Goal: Find specific page/section: Find specific page/section

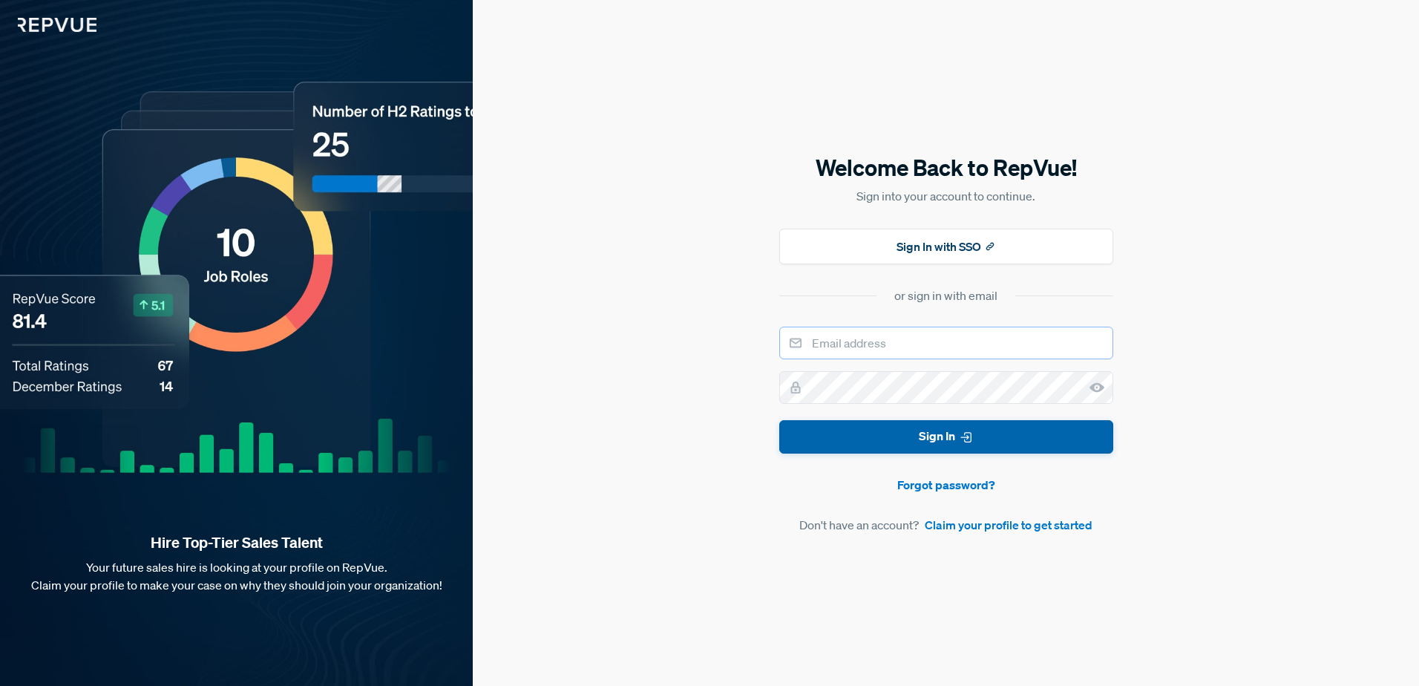
type input "[PERSON_NAME][EMAIL_ADDRESS][PERSON_NAME][DOMAIN_NAME]"
click at [896, 436] on button "Sign In" at bounding box center [946, 436] width 334 height 33
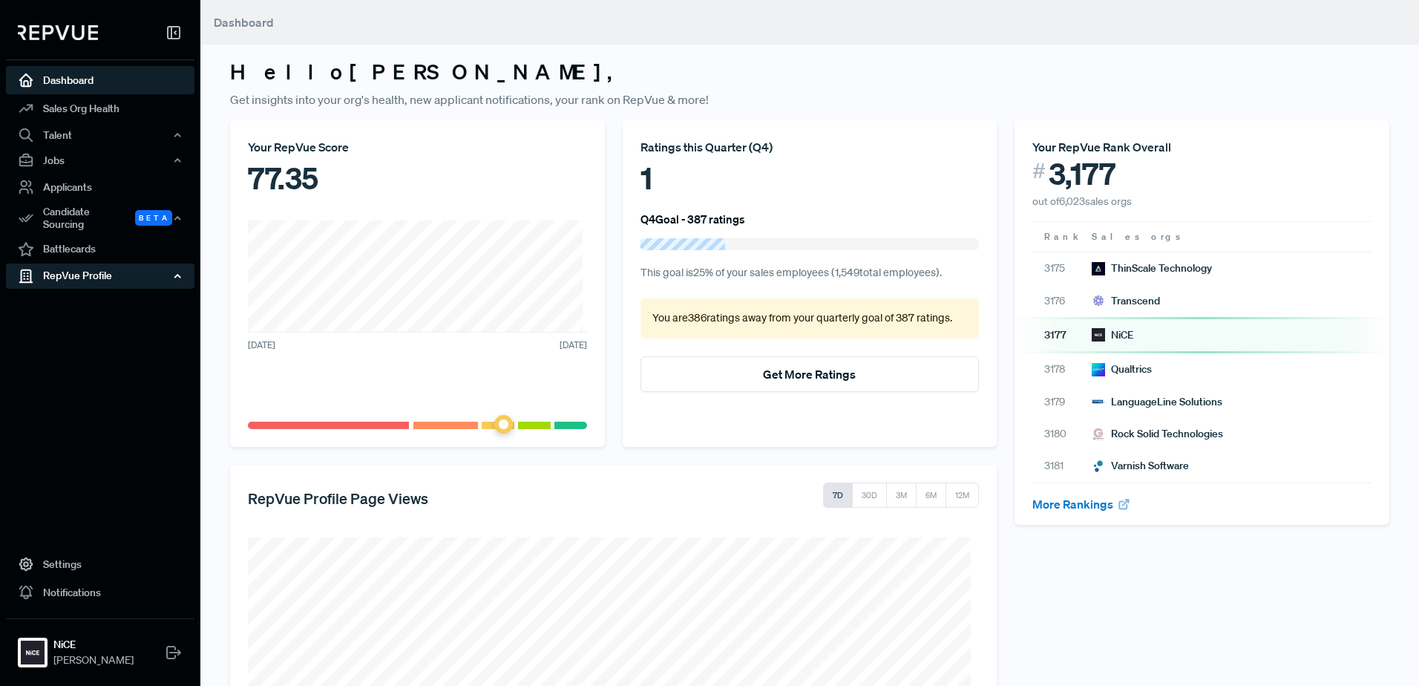
click at [168, 268] on div "RepVue Profile" at bounding box center [100, 275] width 188 height 25
click at [134, 320] on link "Reviews" at bounding box center [120, 327] width 188 height 24
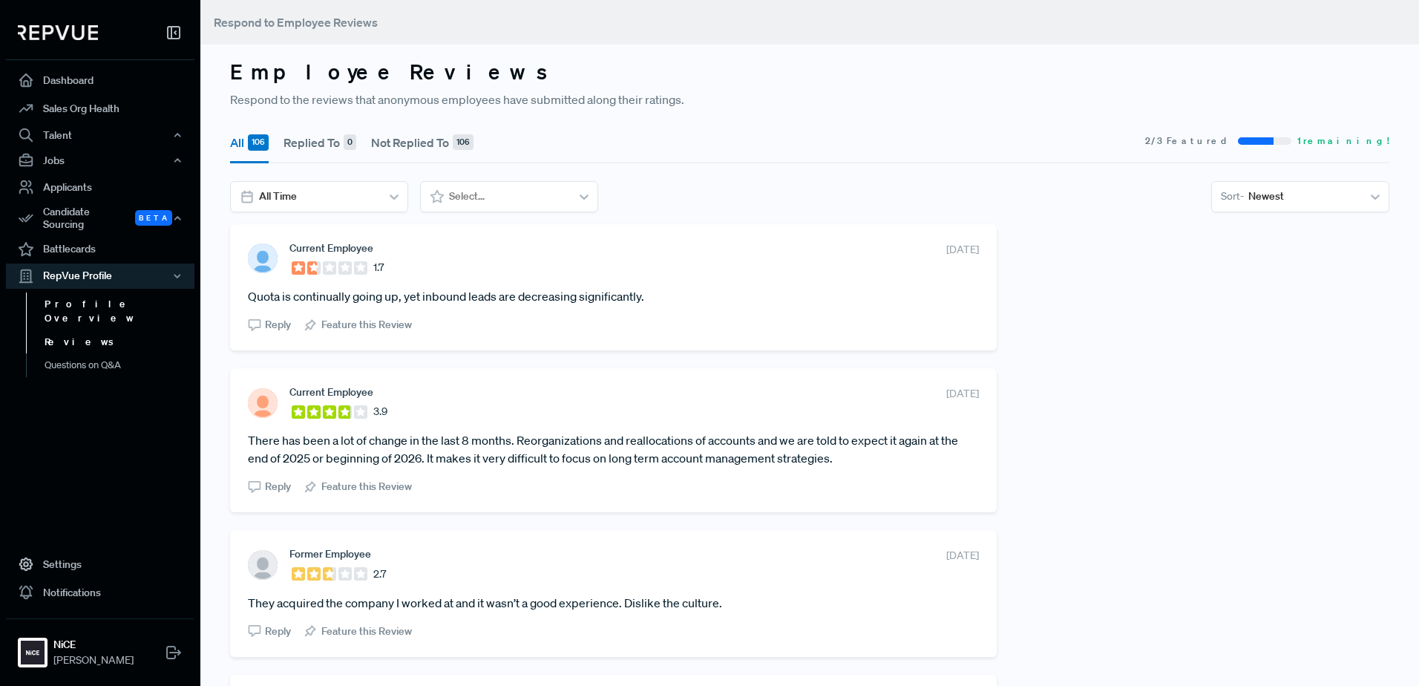
click at [97, 292] on link "Profile Overview" at bounding box center [120, 311] width 188 height 38
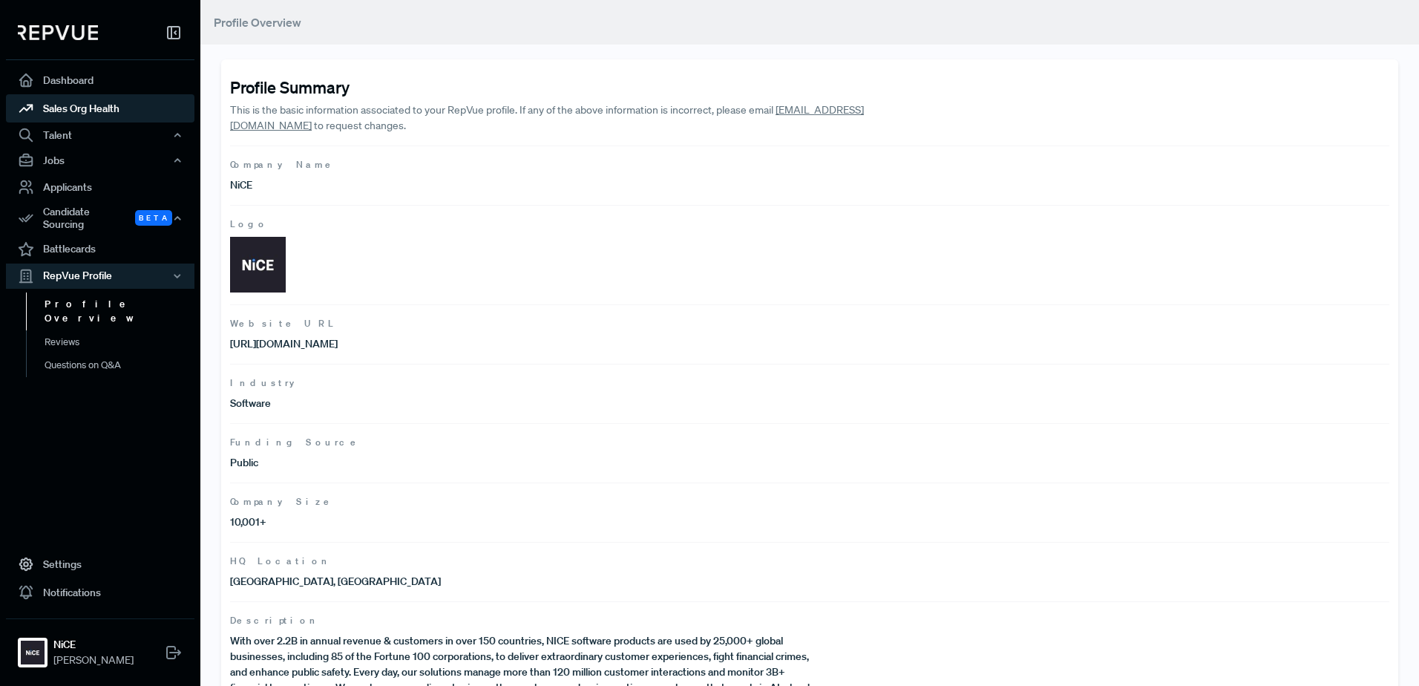
click at [63, 108] on link "Sales Org Health" at bounding box center [100, 108] width 188 height 28
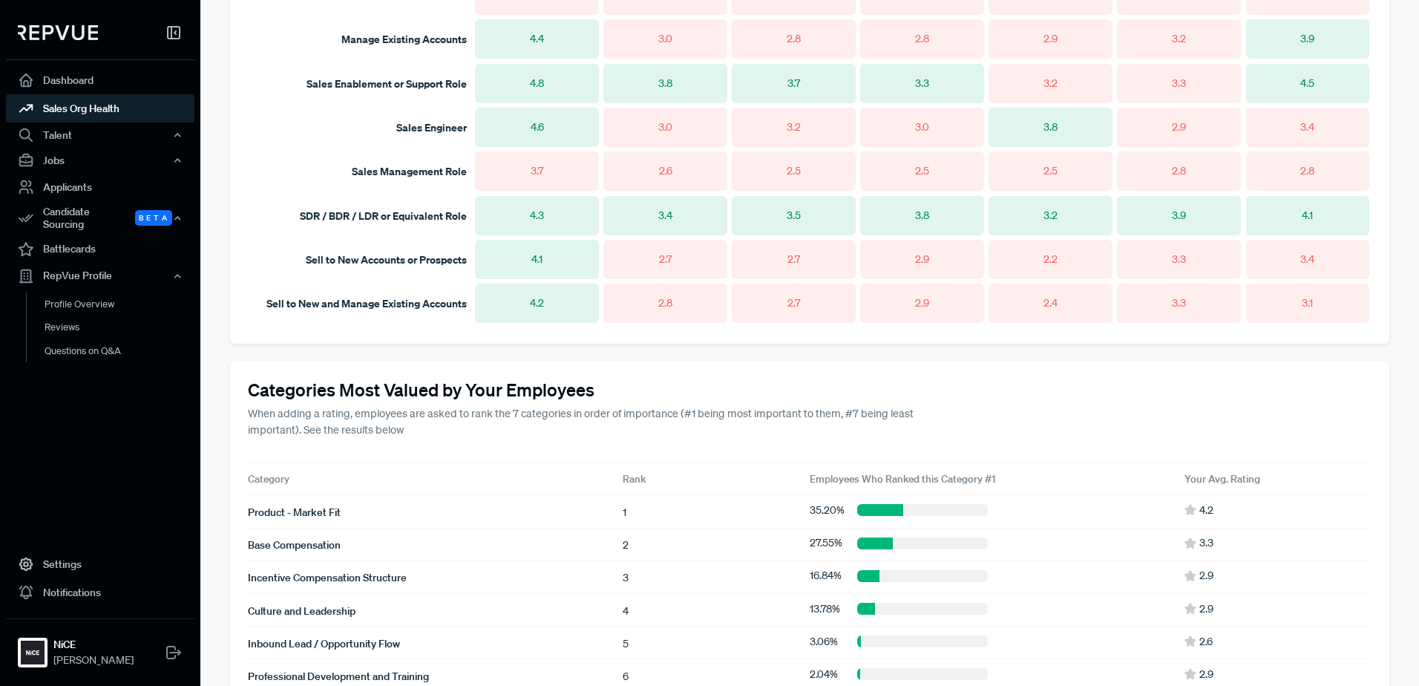
scroll to position [1212, 0]
